Goal: Use online tool/utility: Utilize a website feature to perform a specific function

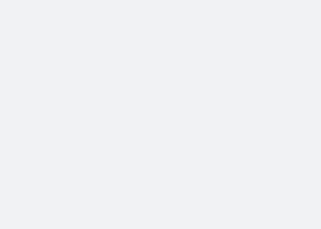
click at [76, 66] on body at bounding box center [160, 114] width 321 height 229
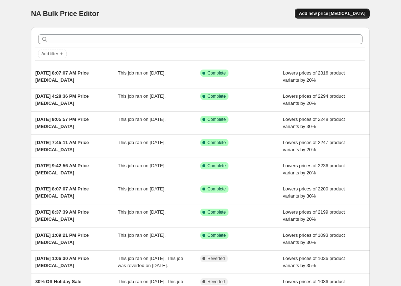
click at [317, 12] on span "Add new price change job" at bounding box center [332, 14] width 66 height 6
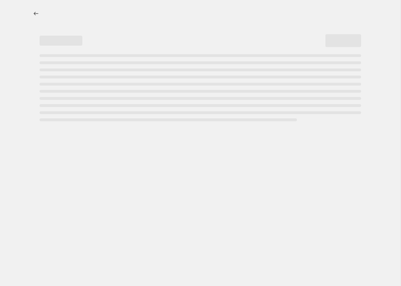
select select "percentage"
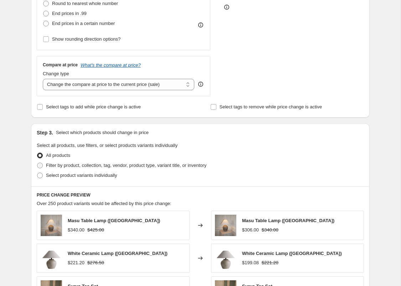
scroll to position [209, 0]
click at [80, 174] on span "Select product variants individually" at bounding box center [81, 175] width 71 height 5
click at [37, 173] on input "Select product variants individually" at bounding box center [37, 173] width 0 height 0
radio input "true"
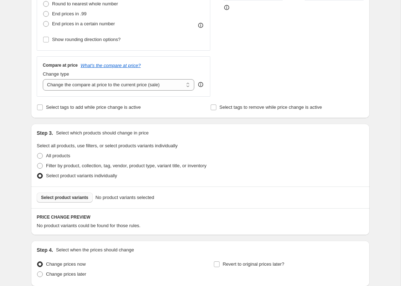
click at [85, 198] on span "Select product variants" at bounding box center [64, 198] width 47 height 6
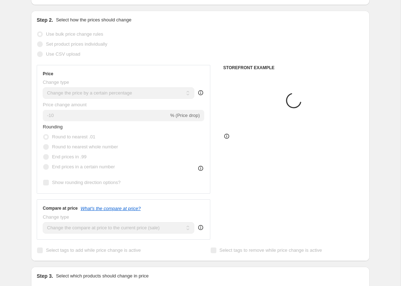
scroll to position [0, 0]
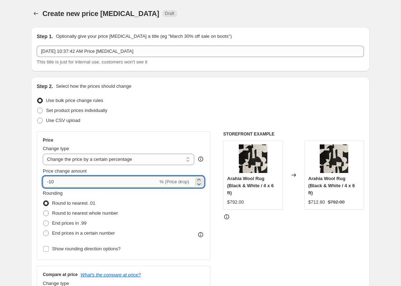
click at [104, 180] on input "-10" at bounding box center [100, 181] width 115 height 11
type input "-1"
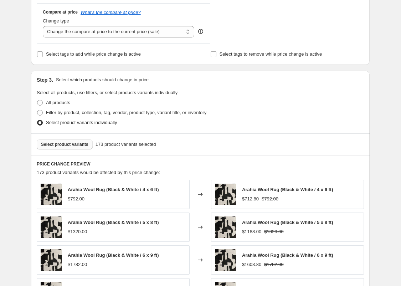
scroll to position [446, 0]
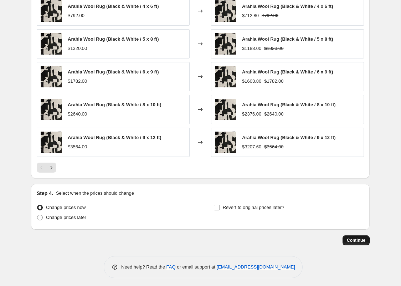
type input "-20"
click at [363, 235] on button "Continue" at bounding box center [356, 240] width 27 height 10
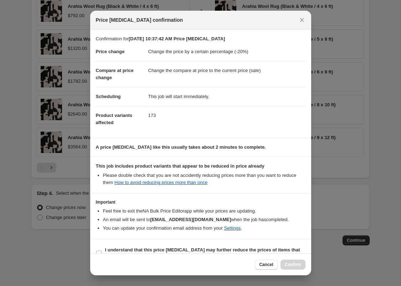
click at [189, 235] on section "Important Feel free to exit the NA Bulk Price Editor app while your prices are …" at bounding box center [200, 216] width 221 height 45
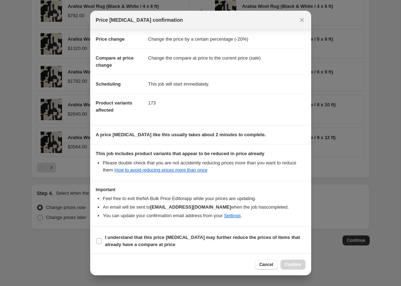
click at [189, 235] on div "Confirmation for Aug 14, 2025, 10:37:42 AM Price change job Price change Change…" at bounding box center [200, 142] width 221 height 224
click at [100, 241] on input "I understand that this price change job may further reduce the prices of items …" at bounding box center [99, 241] width 6 height 6
checkbox input "true"
click at [295, 267] on span "Confirm" at bounding box center [293, 265] width 16 height 6
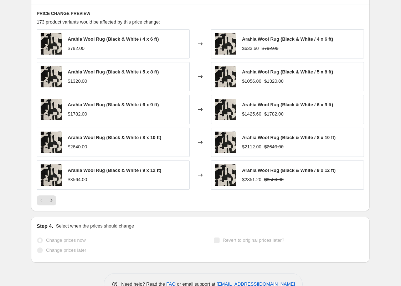
click at [54, 108] on img at bounding box center [51, 109] width 21 height 21
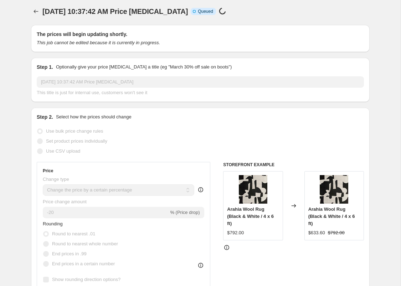
scroll to position [0, 0]
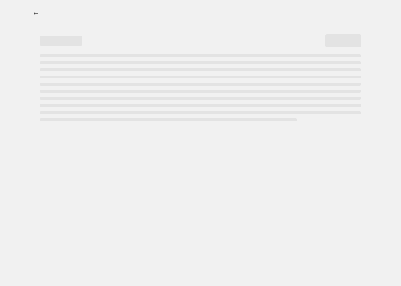
select select "percentage"
